Goal: Task Accomplishment & Management: Manage account settings

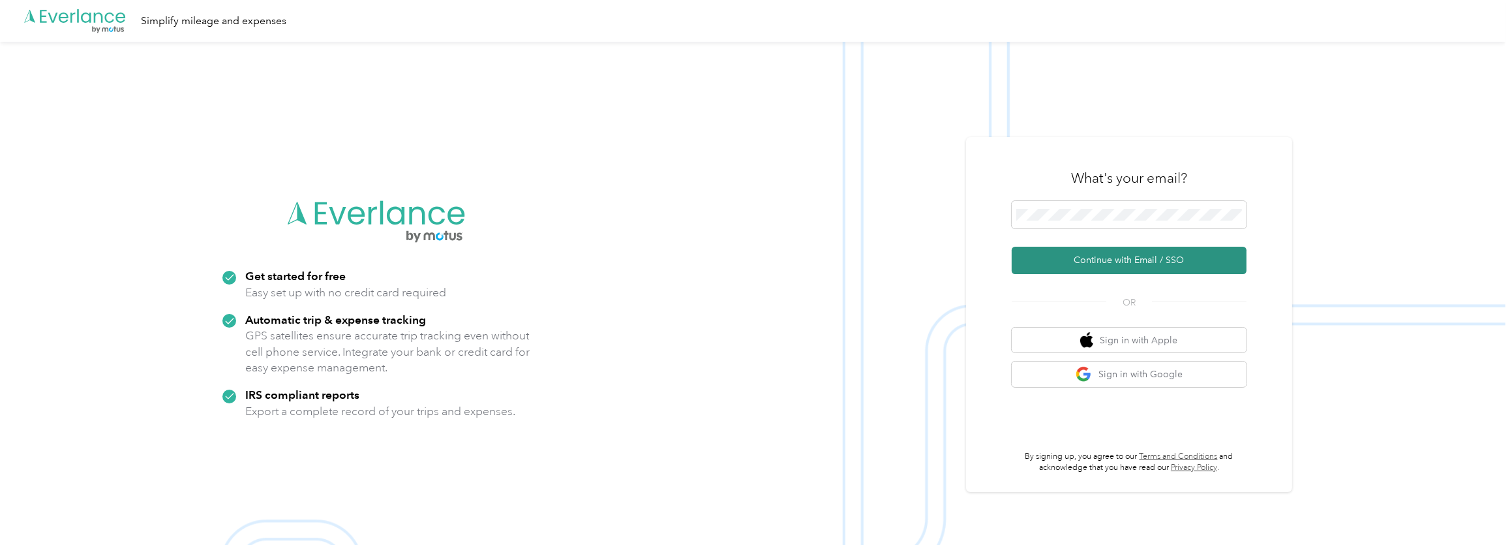
click at [1098, 247] on button "Continue with Email / SSO" at bounding box center [1129, 260] width 235 height 27
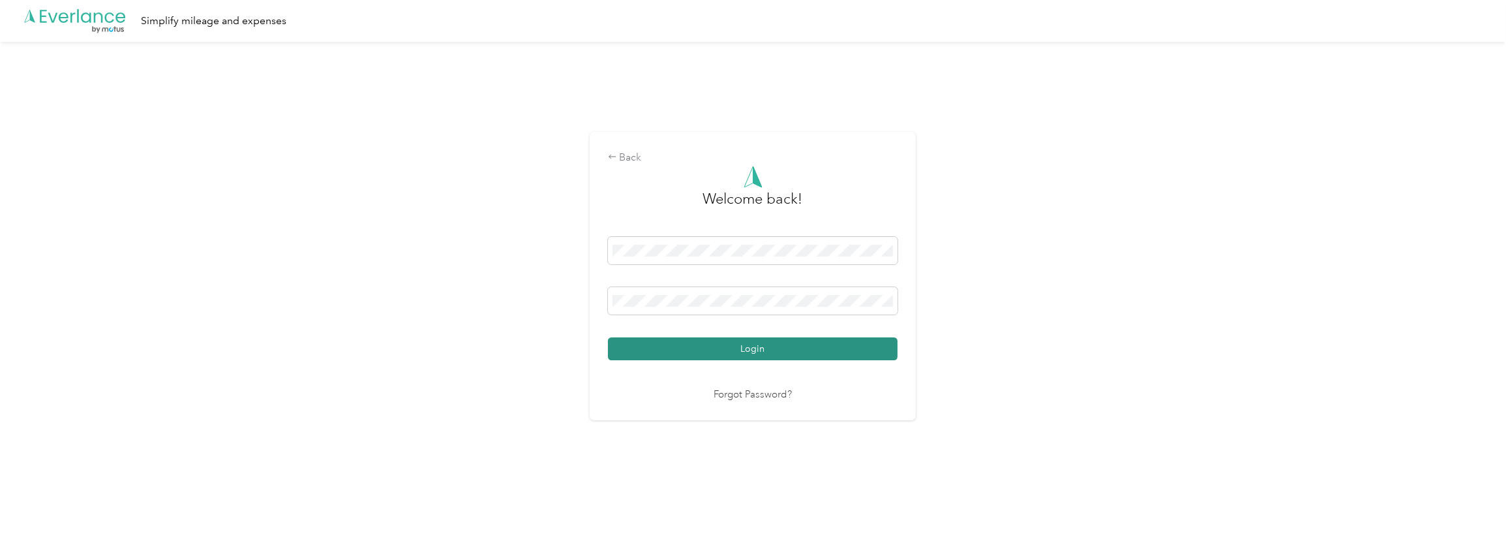
click at [704, 345] on button "Login" at bounding box center [753, 348] width 290 height 23
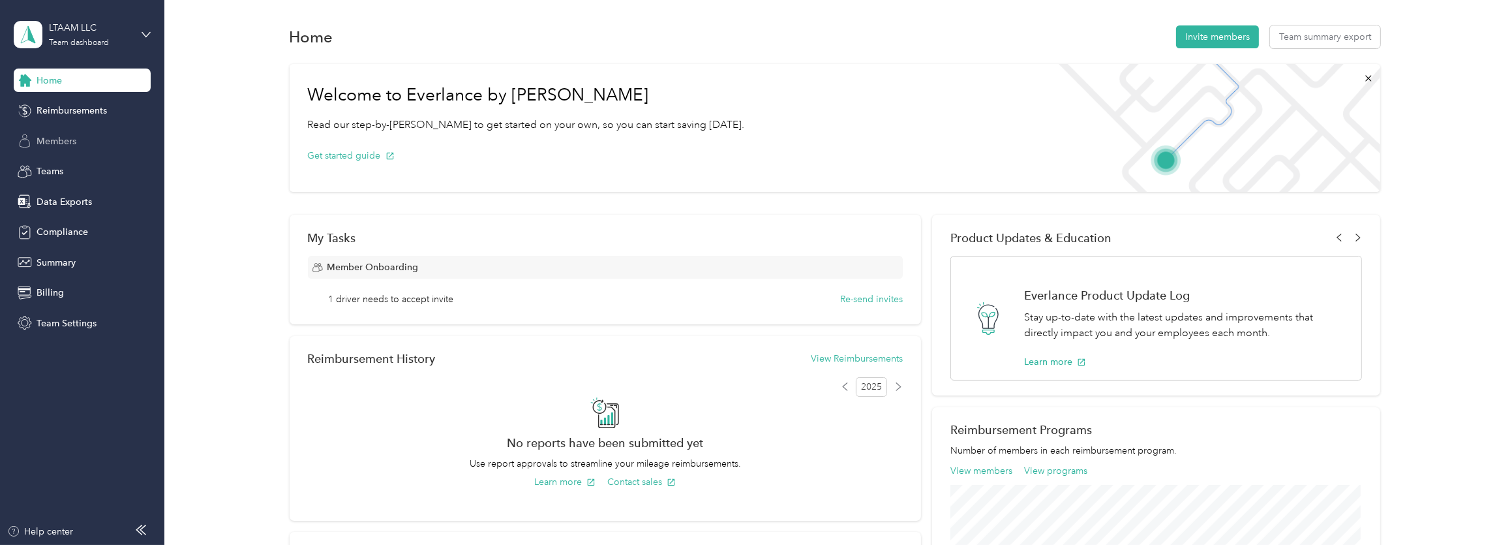
click at [65, 145] on span "Members" at bounding box center [57, 141] width 40 height 14
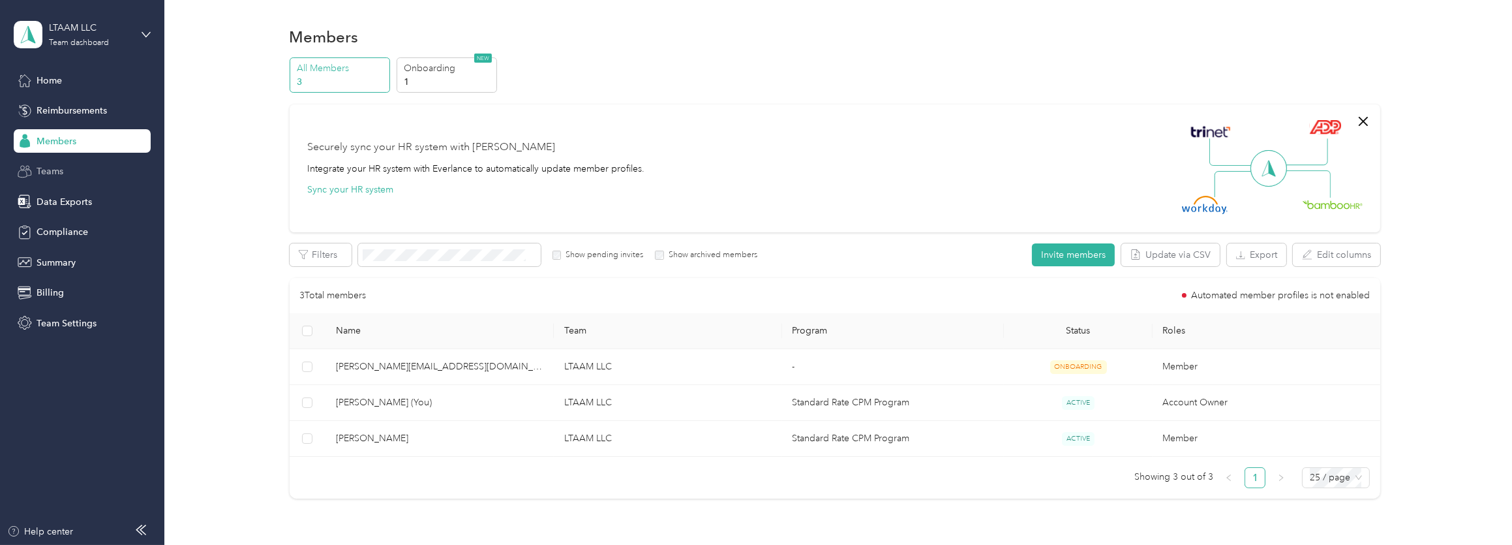
click at [52, 172] on span "Teams" at bounding box center [50, 171] width 27 height 14
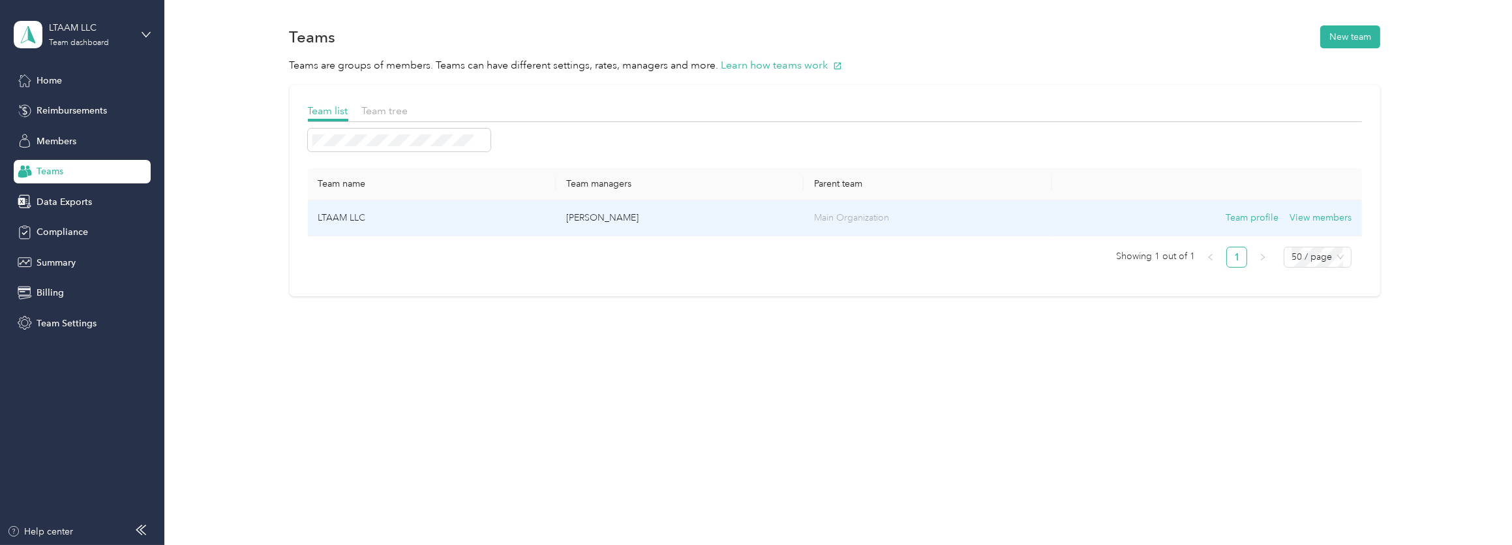
click at [340, 213] on td "LTAAM LLC" at bounding box center [432, 218] width 248 height 36
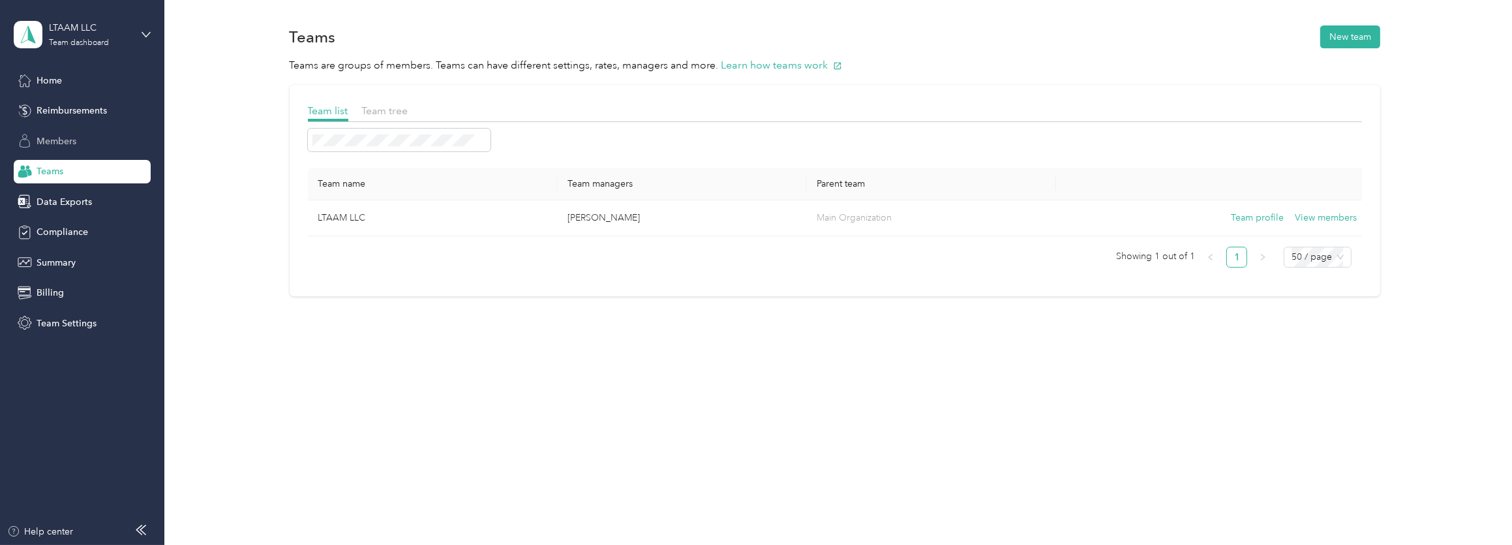
click at [75, 146] on span "Members" at bounding box center [57, 141] width 40 height 14
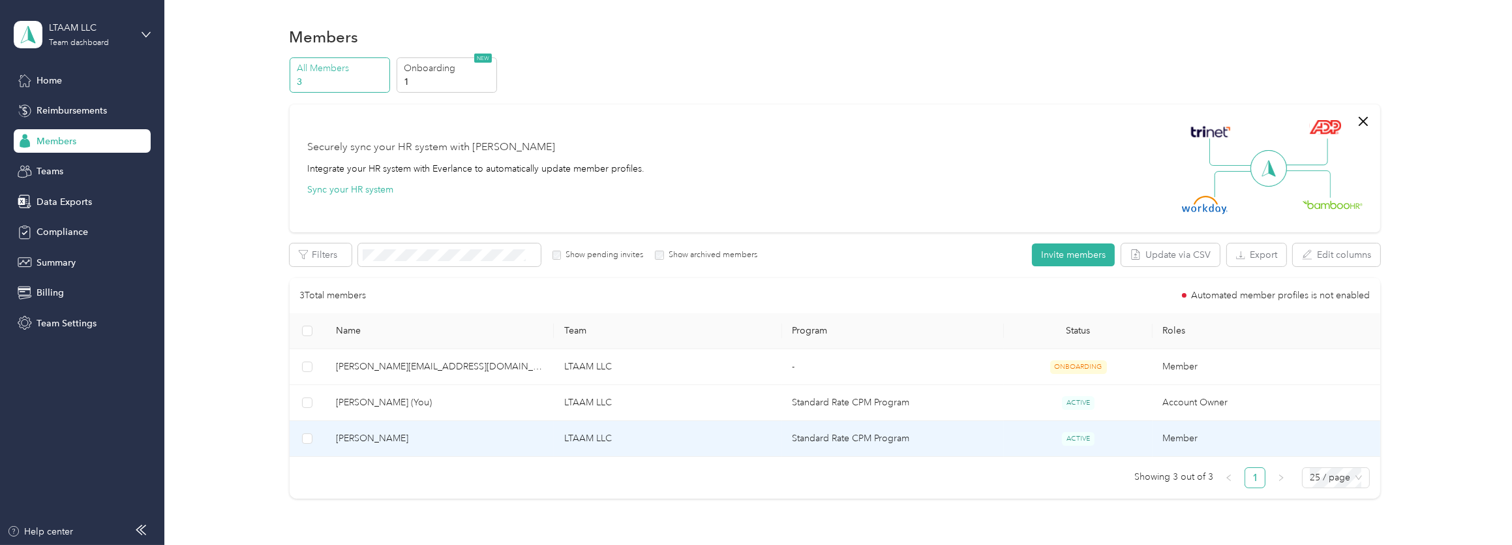
click at [395, 440] on span "[PERSON_NAME]" at bounding box center [439, 438] width 207 height 14
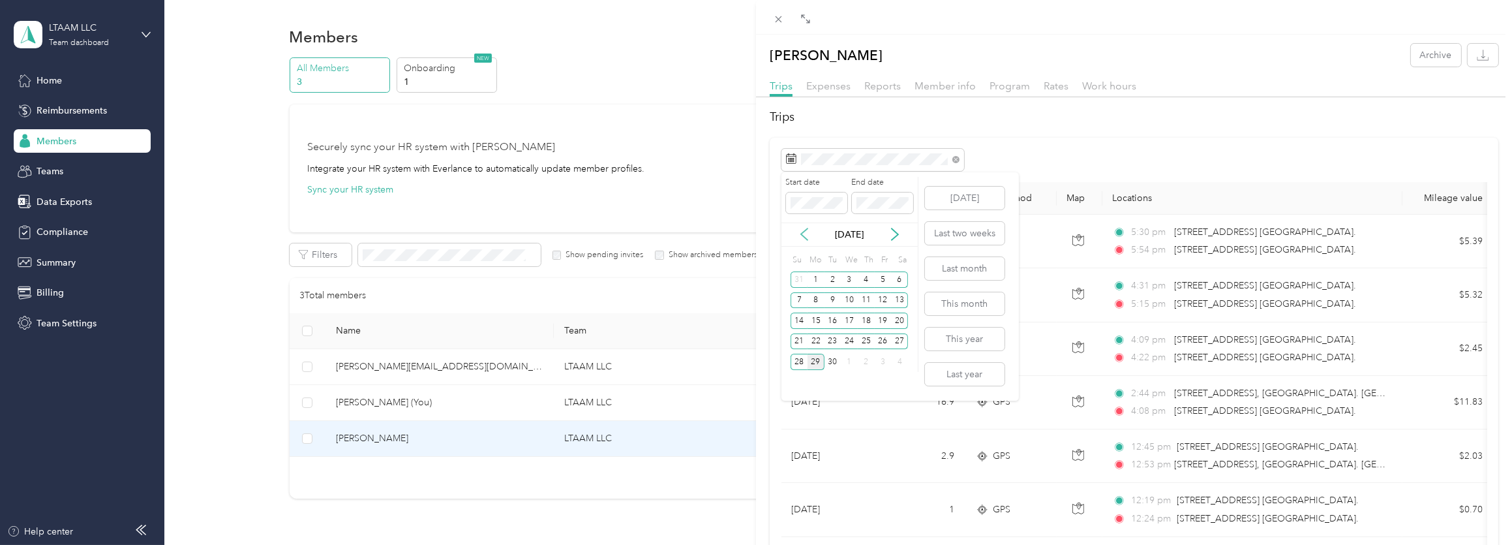
click at [800, 233] on icon at bounding box center [804, 234] width 13 height 13
click at [864, 301] on div "7" at bounding box center [866, 300] width 17 height 16
click at [862, 299] on div "7" at bounding box center [866, 300] width 17 height 16
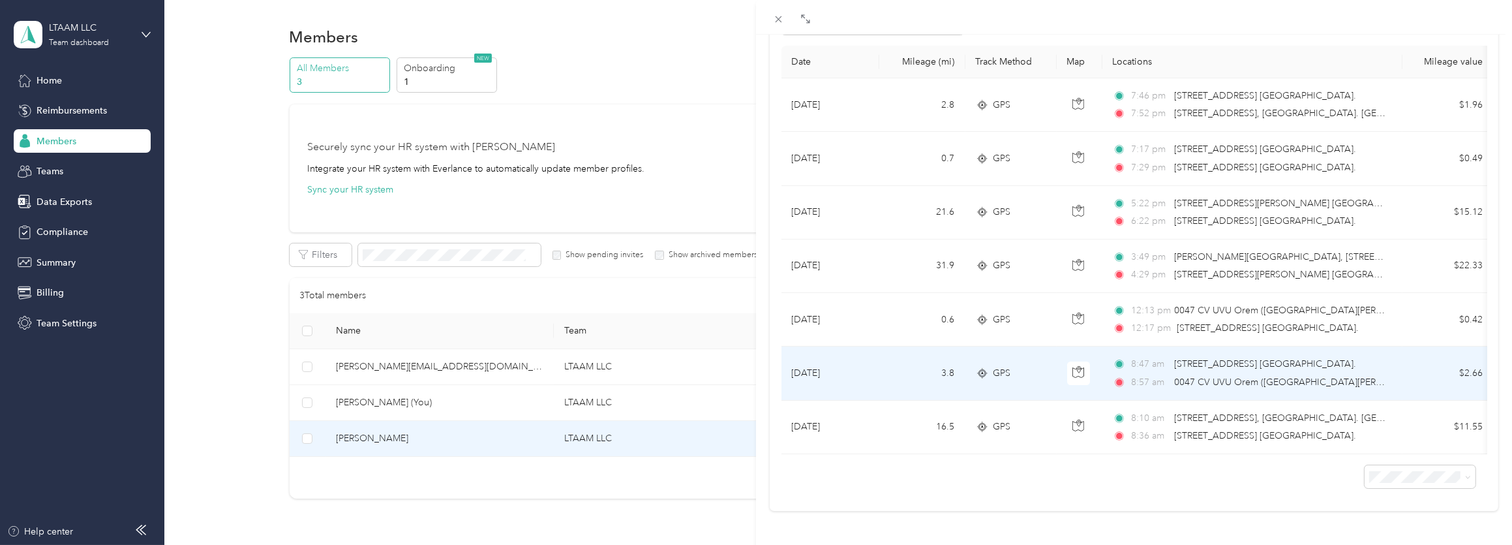
scroll to position [154, 0]
click at [1219, 357] on div "8:47 am [STREET_ADDRESS]. UU. 8:57 am 0047 CV UVU Orem ([GEOGRAPHIC_DATA][PERSO…" at bounding box center [1250, 373] width 274 height 32
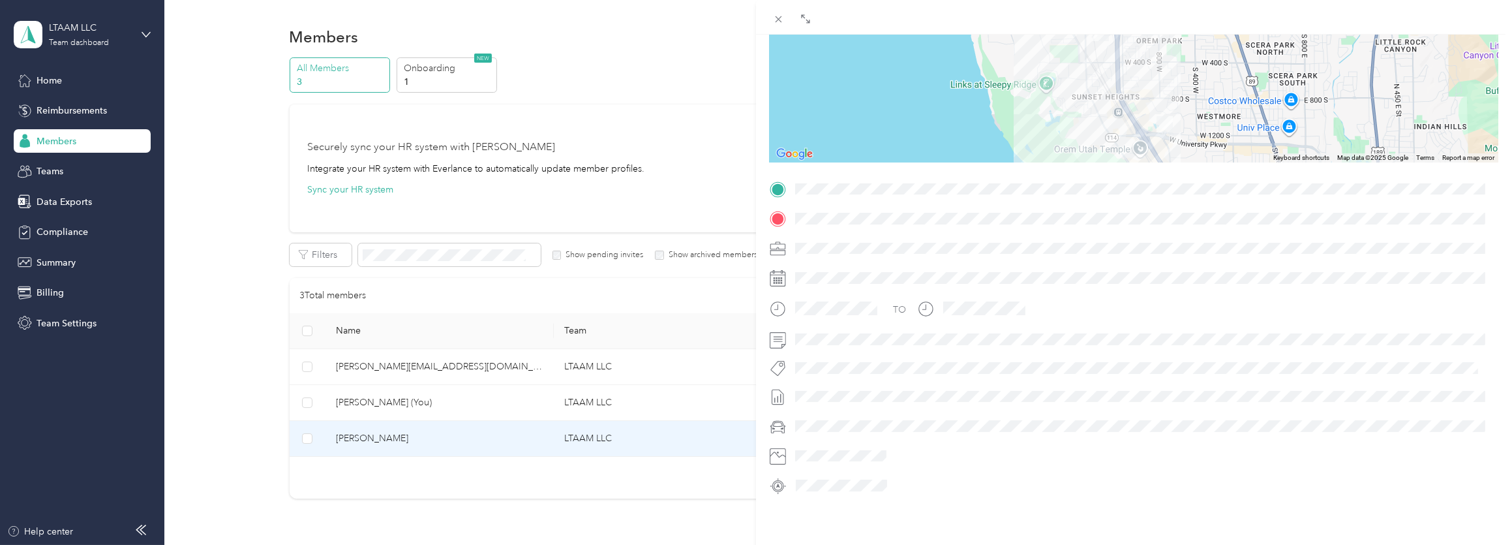
click at [1011, 225] on span at bounding box center [1145, 218] width 708 height 21
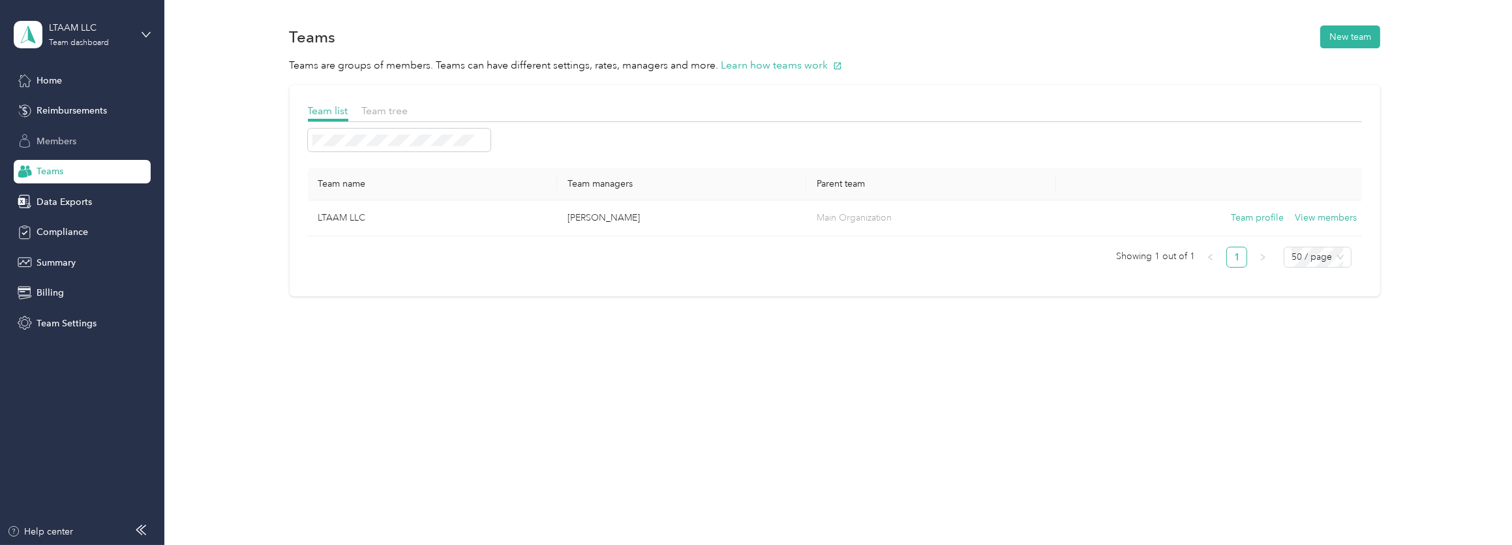
click at [63, 140] on span "Members" at bounding box center [57, 141] width 40 height 14
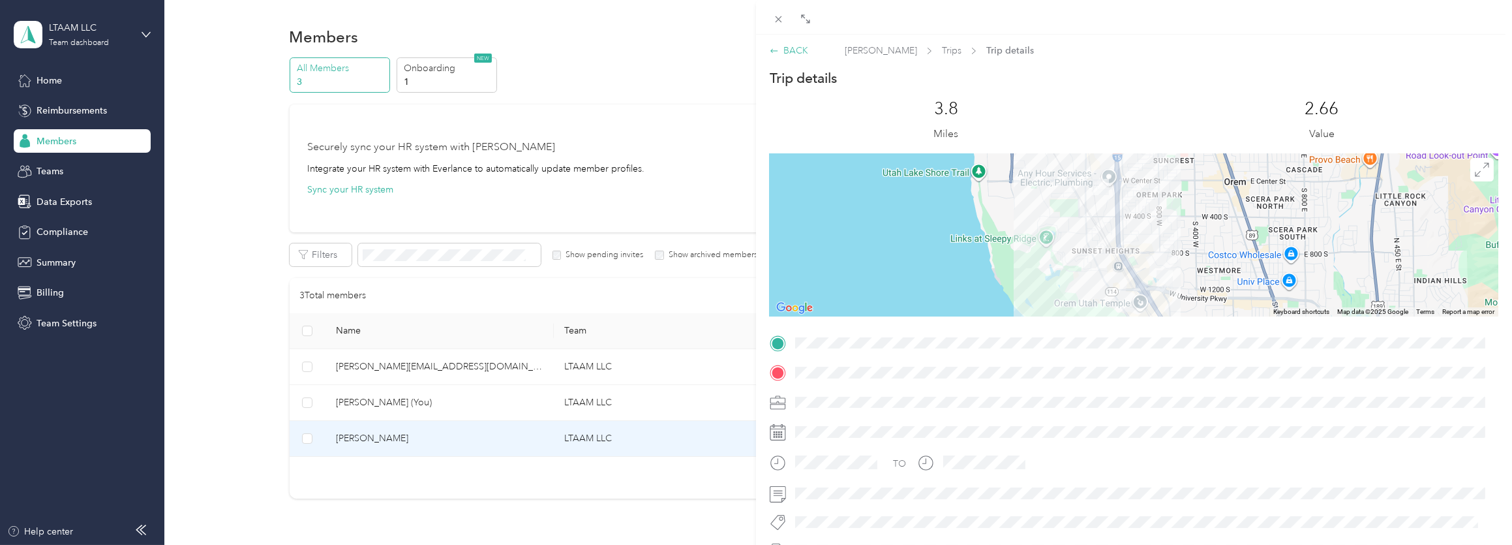
click at [797, 46] on div "BACK" at bounding box center [789, 51] width 38 height 14
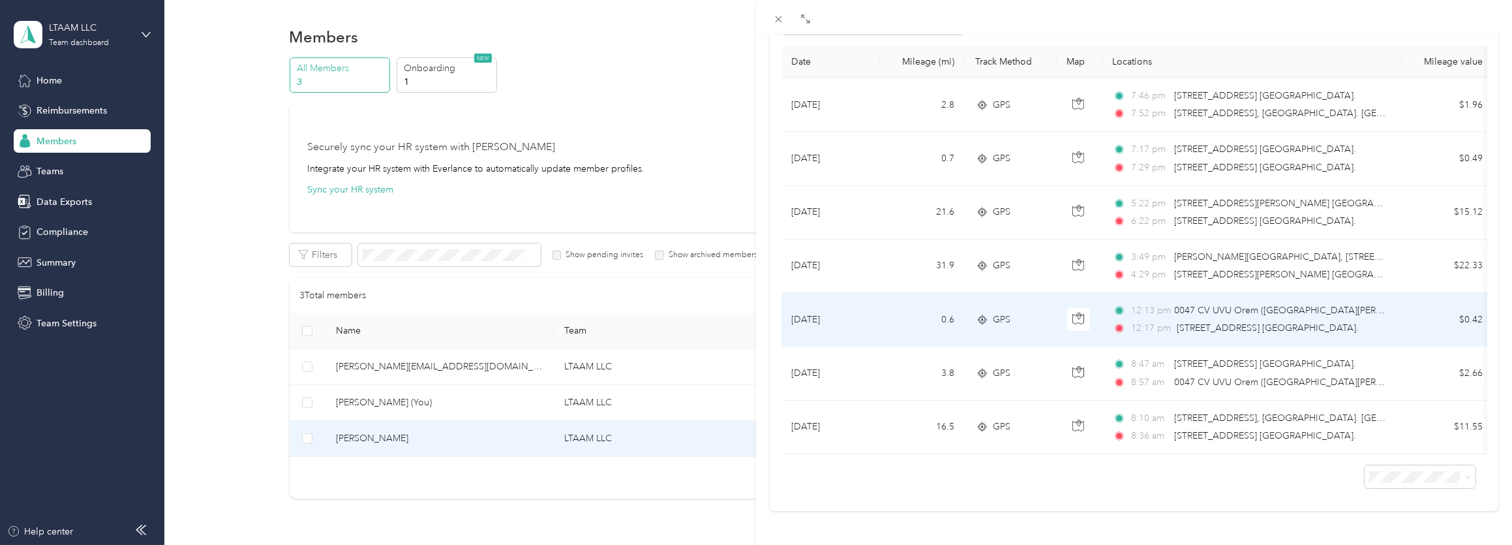
scroll to position [154, 0]
